Goal: Browse casually

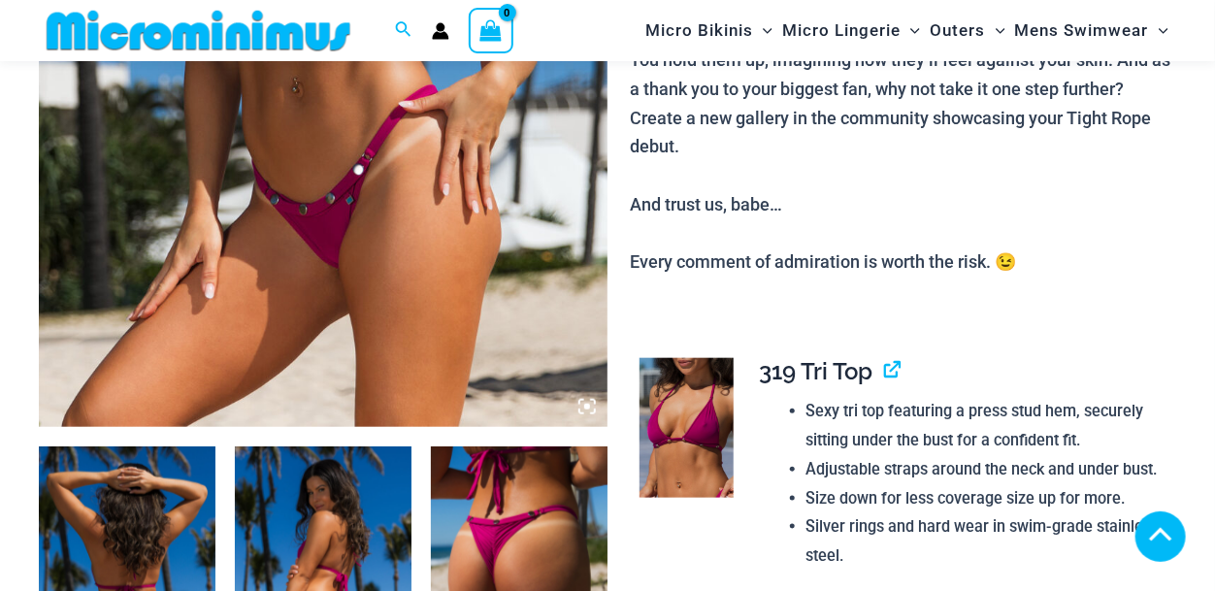
scroll to position [1030, 0]
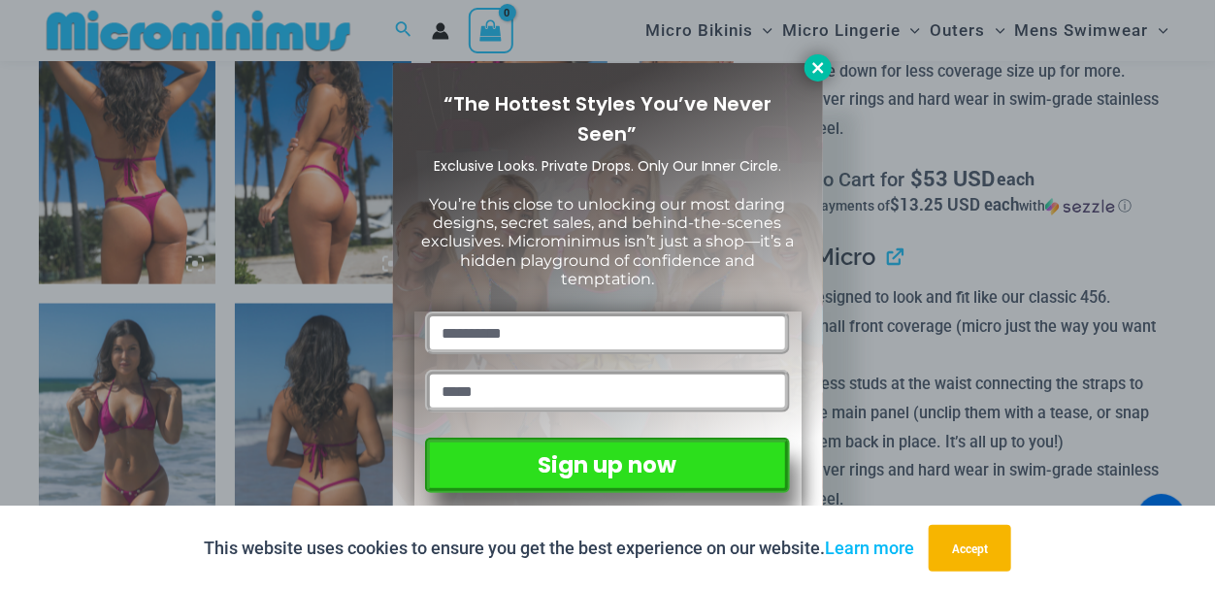
click at [821, 71] on icon at bounding box center [817, 67] width 11 height 11
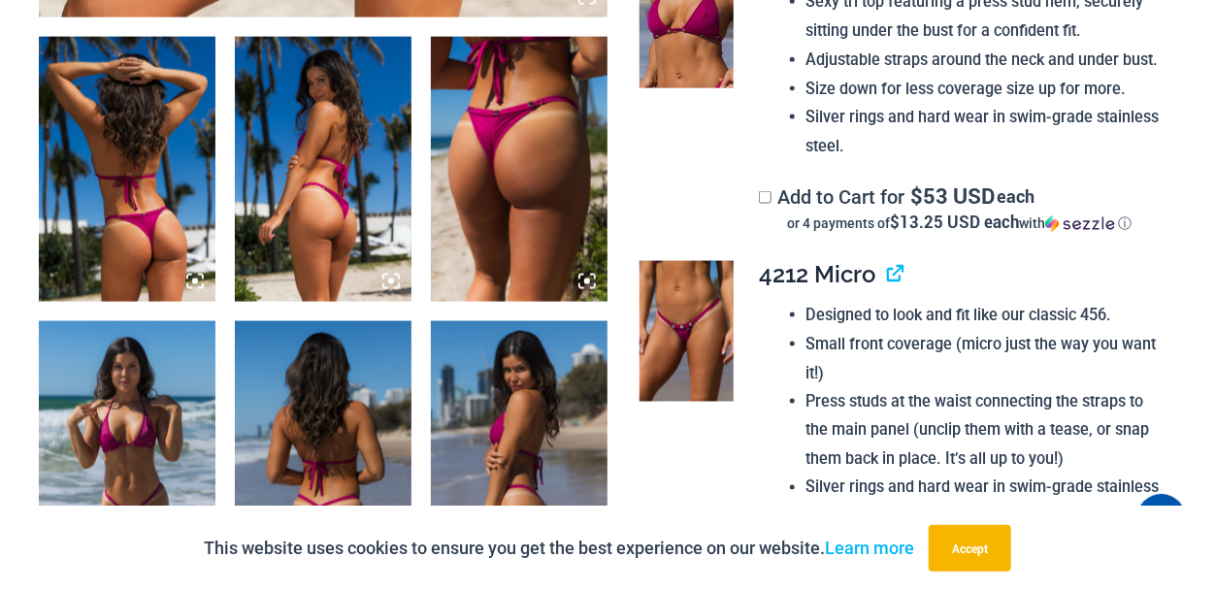
scroll to position [0, 0]
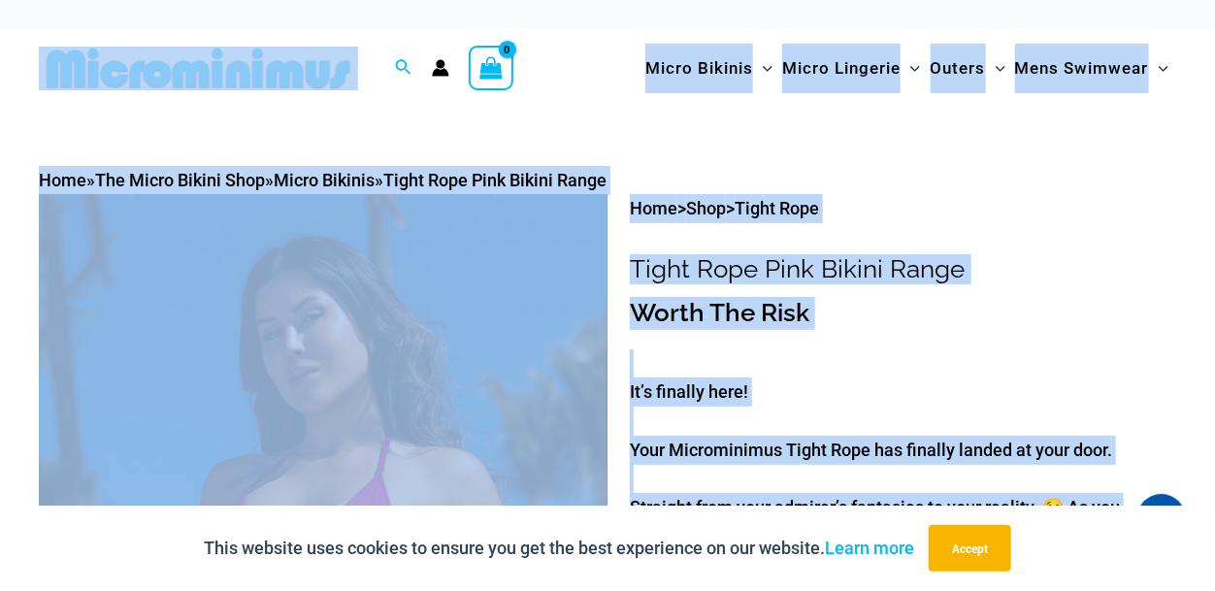
drag, startPoint x: 1214, startPoint y: 85, endPoint x: 1210, endPoint y: -7, distance: 92.3
click at [589, 34] on div "Micro Bikinis Menu Toggle Sexy Bikini Sets Bikini Tops Bikini Bottoms Menu Togg…" at bounding box center [880, 68] width 591 height 79
